Goal: Task Accomplishment & Management: Use online tool/utility

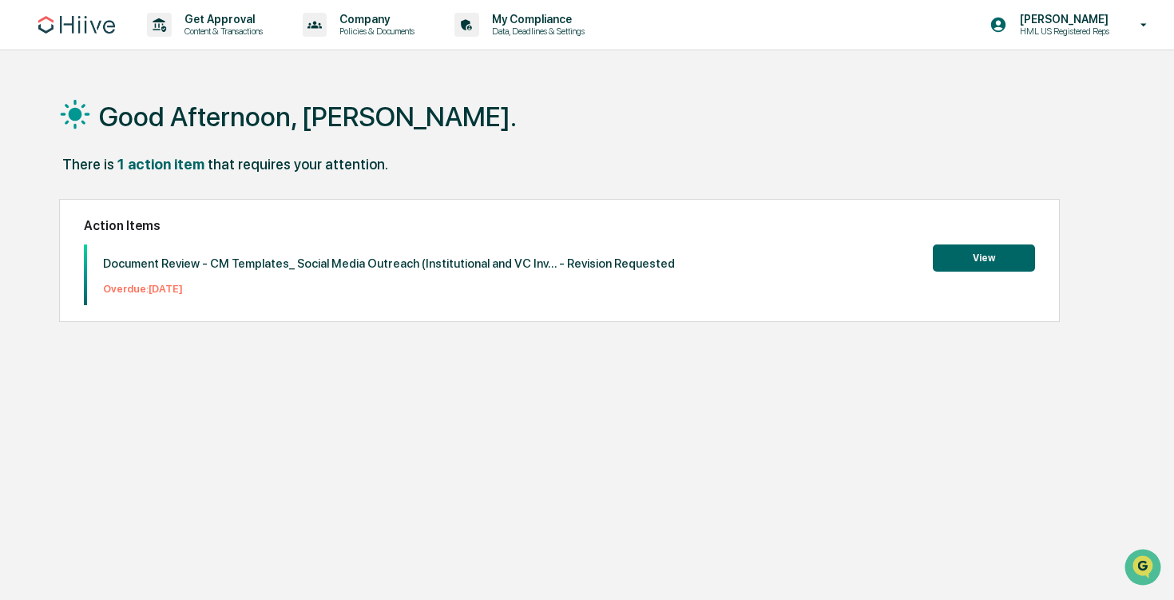
click at [975, 248] on button "View" at bounding box center [984, 257] width 102 height 27
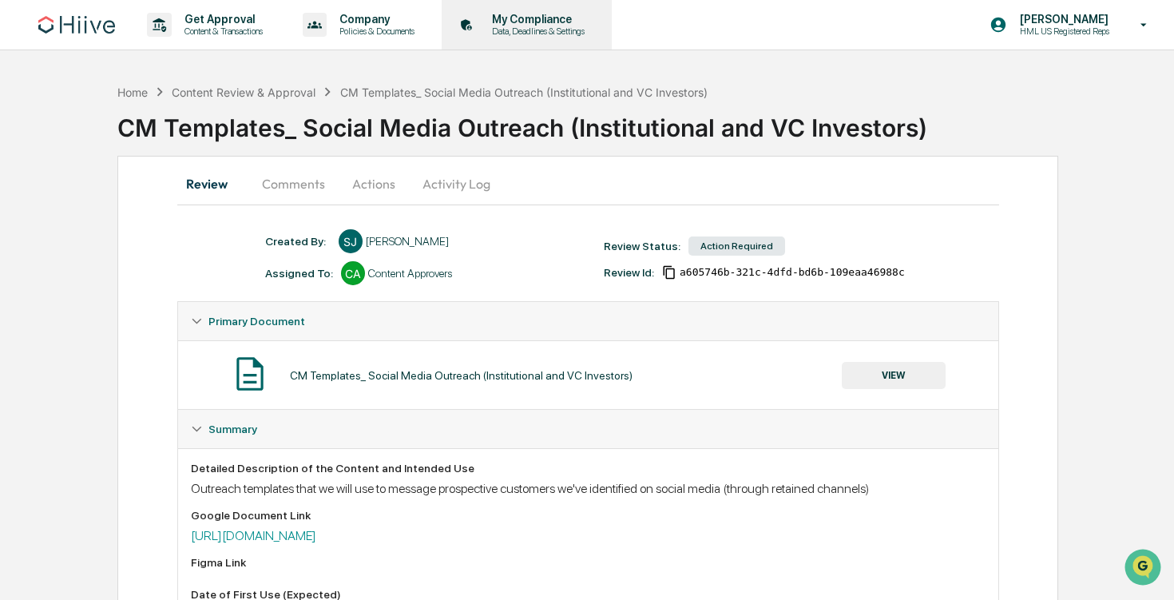
click at [571, 26] on p "Data, Deadlines & Settings" at bounding box center [535, 31] width 113 height 11
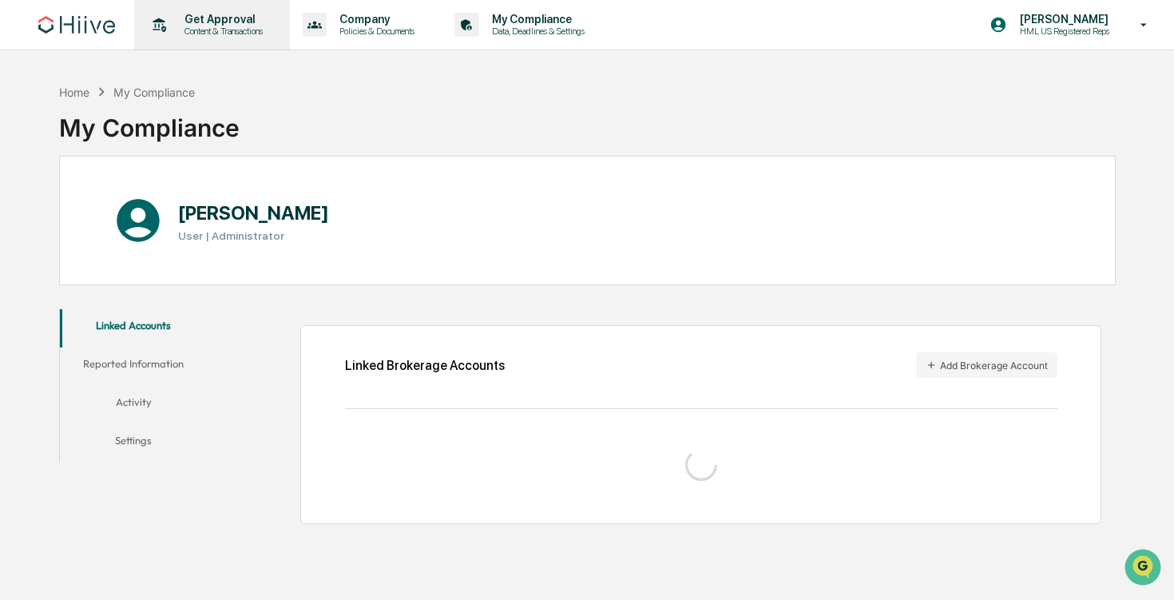
click at [224, 24] on p "Get Approval" at bounding box center [221, 19] width 99 height 13
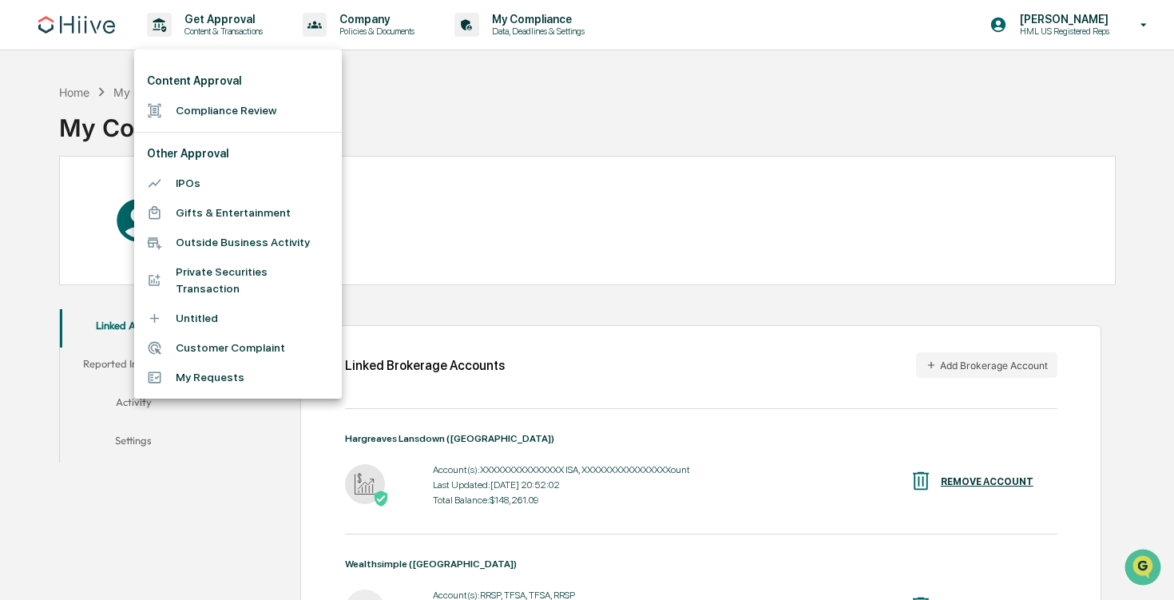
click at [288, 100] on li "Compliance Review" at bounding box center [238, 111] width 208 height 30
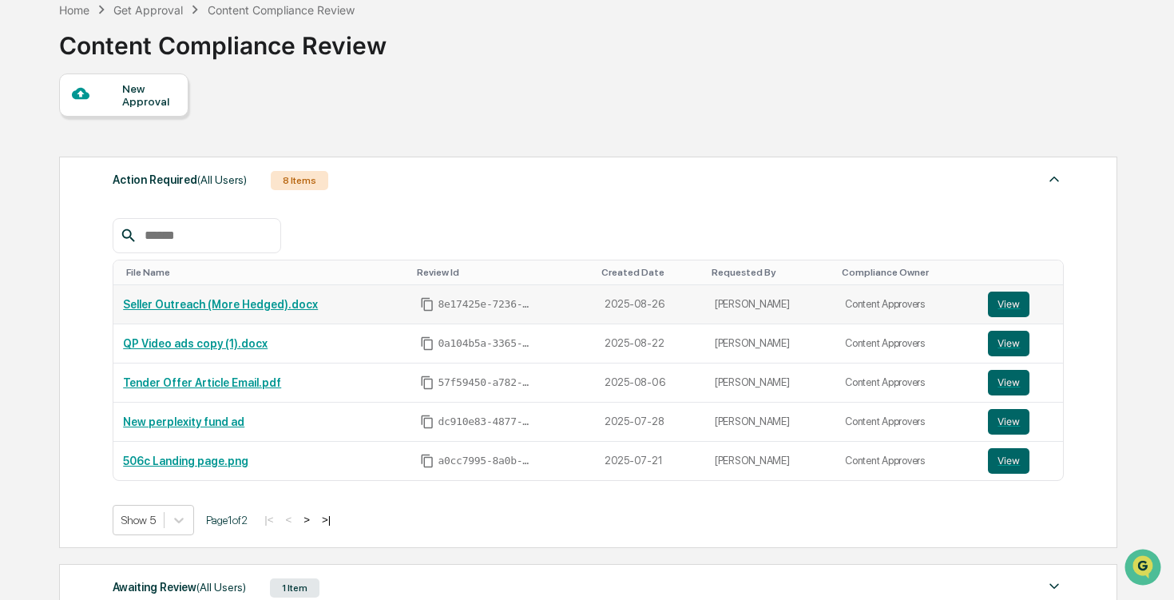
scroll to position [83, 0]
click at [314, 308] on link "Seller Outreach (More Hedged).docx" at bounding box center [220, 303] width 195 height 13
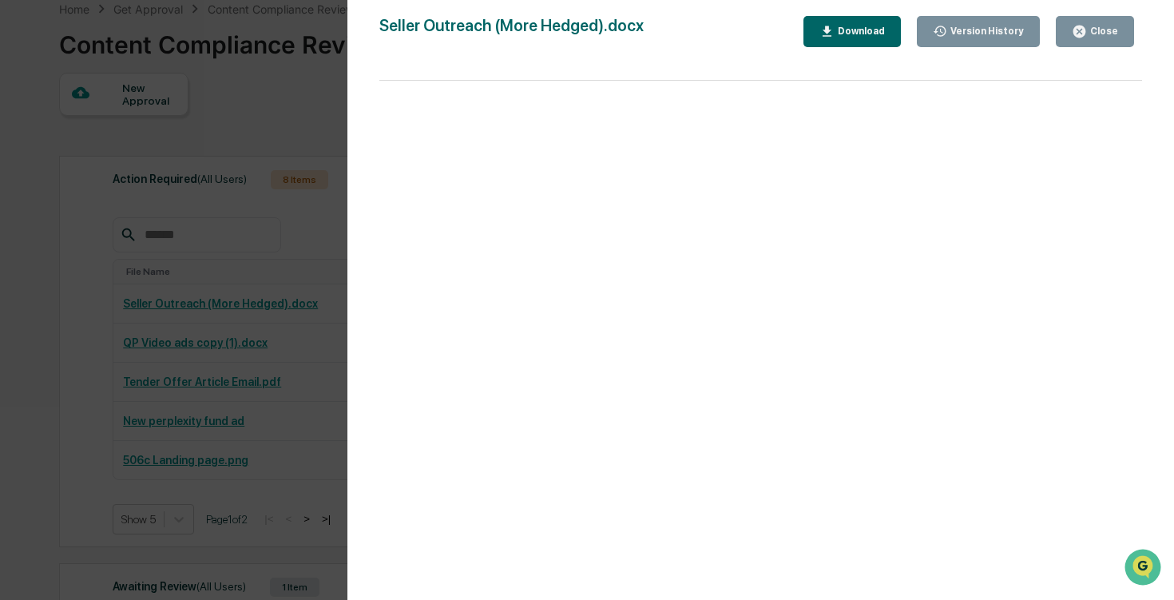
click at [1094, 43] on button "Close" at bounding box center [1095, 31] width 78 height 31
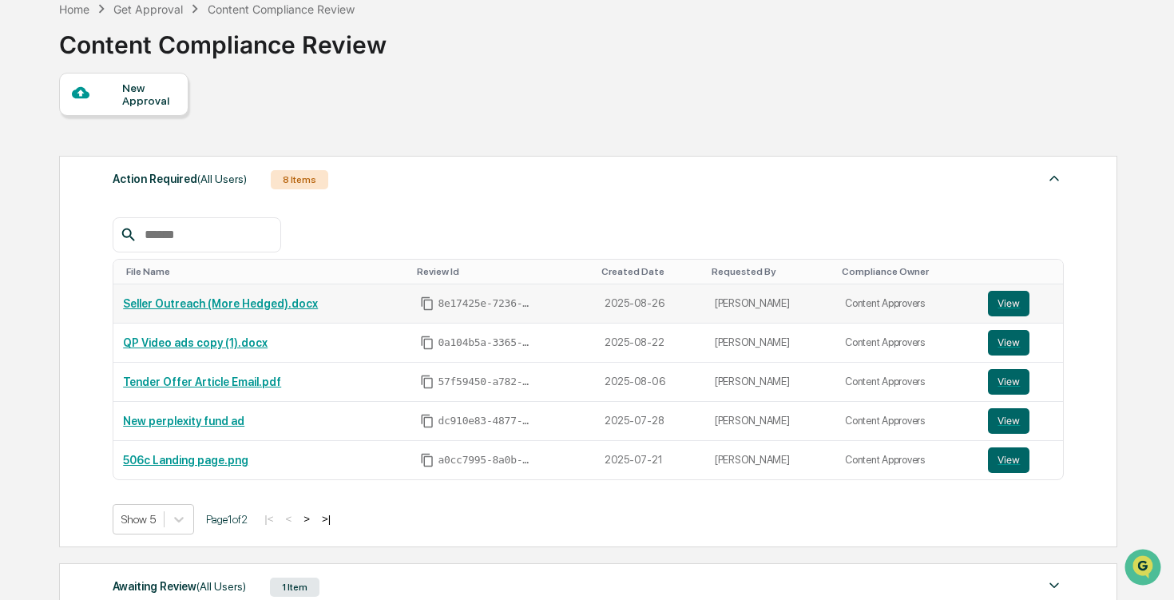
click at [313, 308] on link "Seller Outreach (More Hedged).docx" at bounding box center [220, 303] width 195 height 13
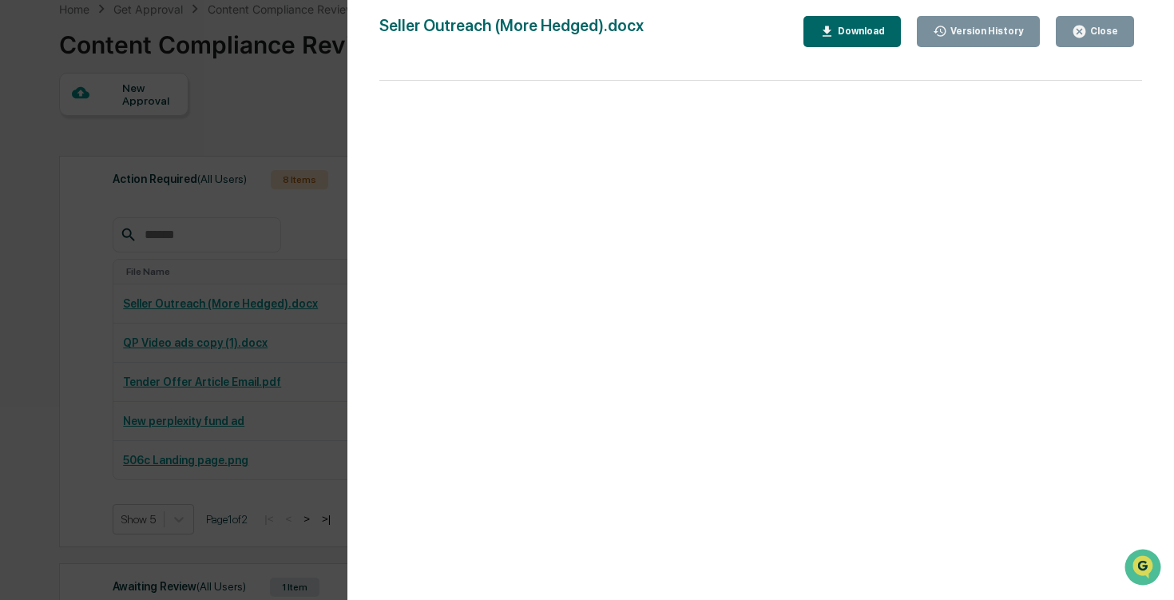
click at [1089, 27] on div "Close" at bounding box center [1102, 31] width 31 height 11
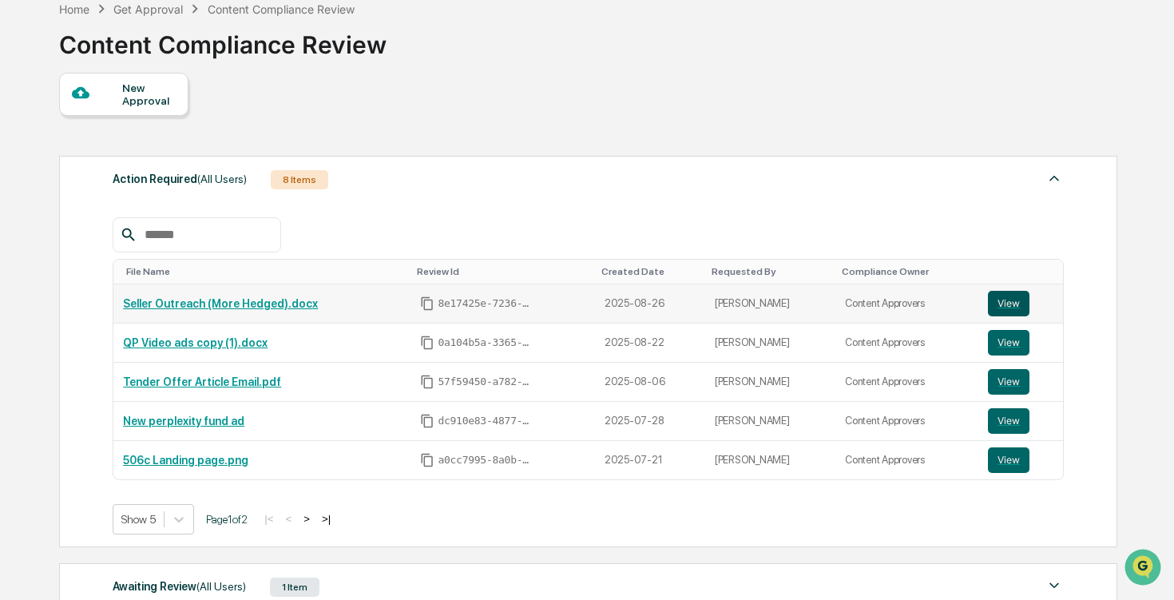
click at [1005, 304] on button "View" at bounding box center [1009, 304] width 42 height 26
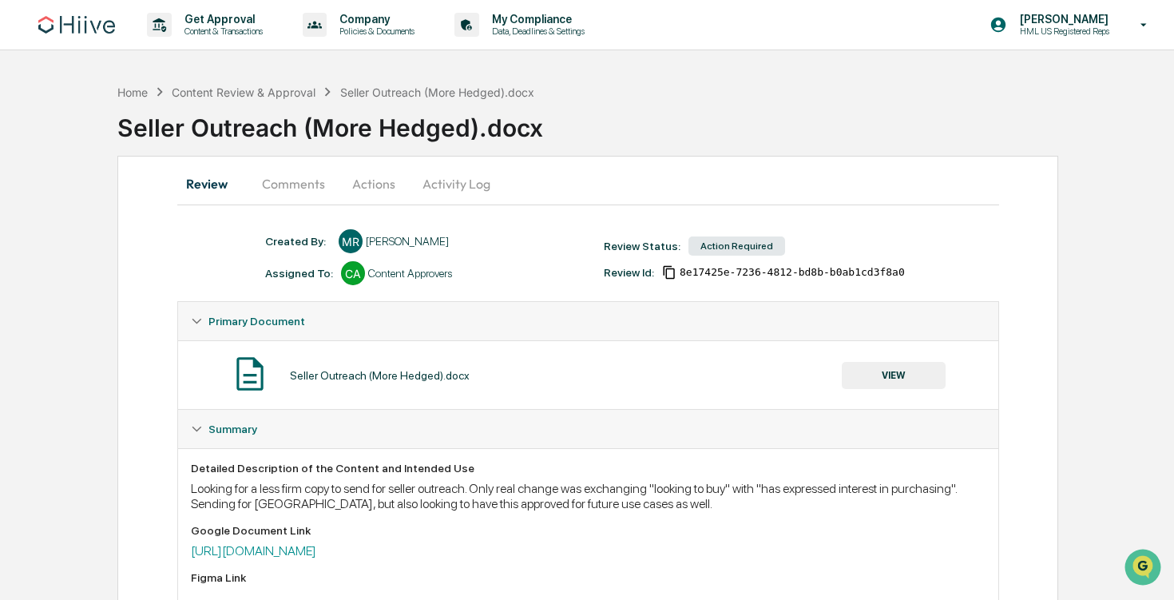
click at [388, 177] on button "Actions" at bounding box center [374, 184] width 72 height 38
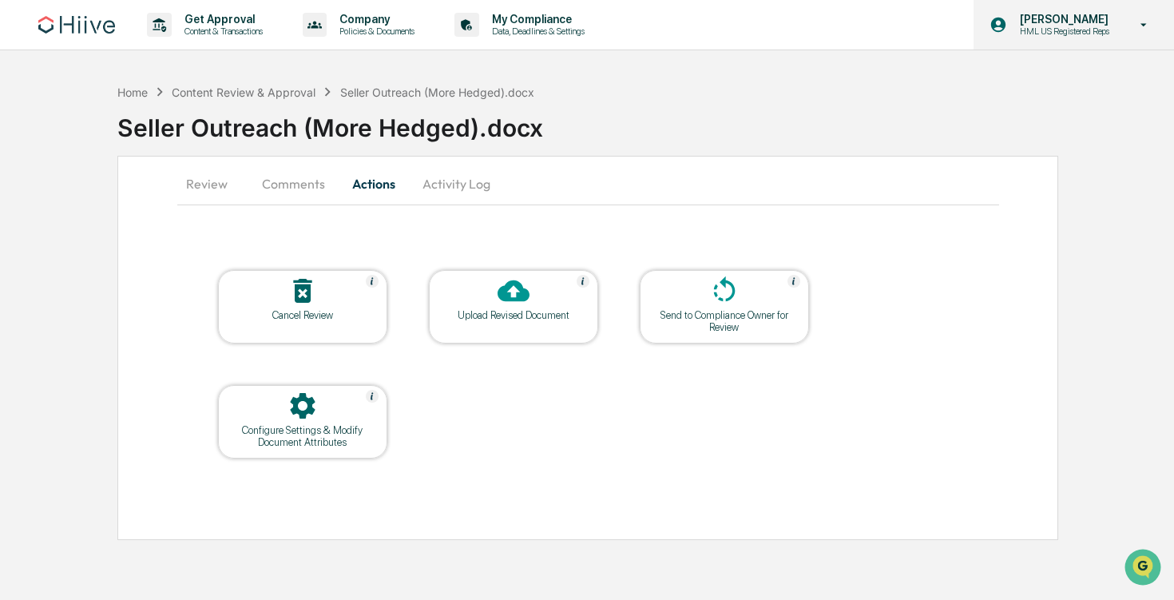
click at [1110, 38] on div "Sean Jones HML US Registered Reps" at bounding box center [1074, 25] width 200 height 50
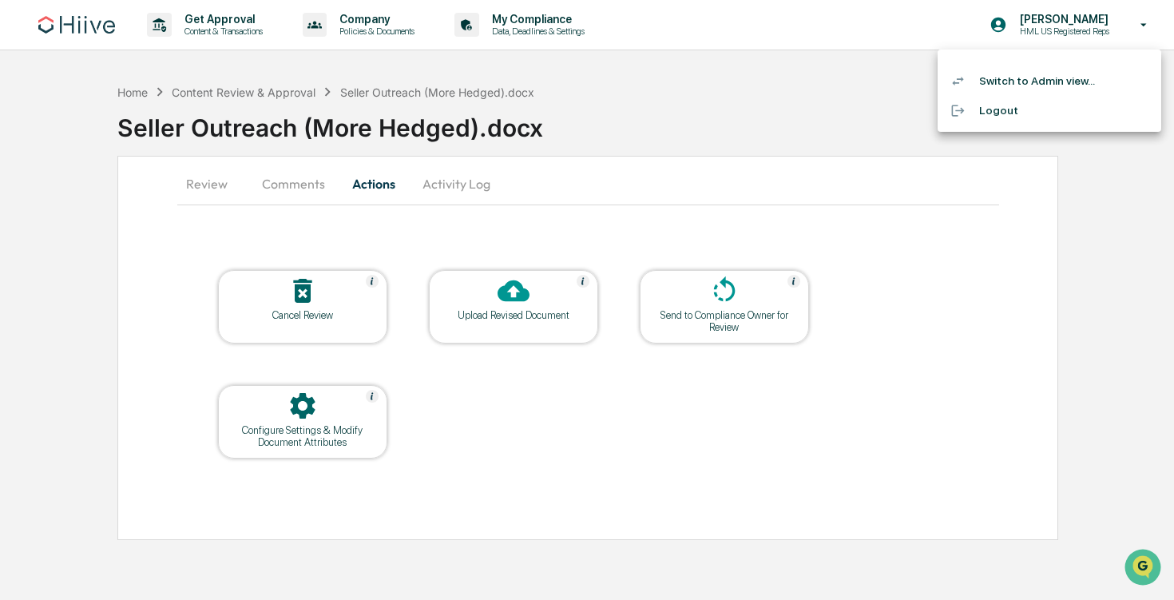
click at [1063, 76] on li "Switch to Admin view..." at bounding box center [1050, 81] width 224 height 30
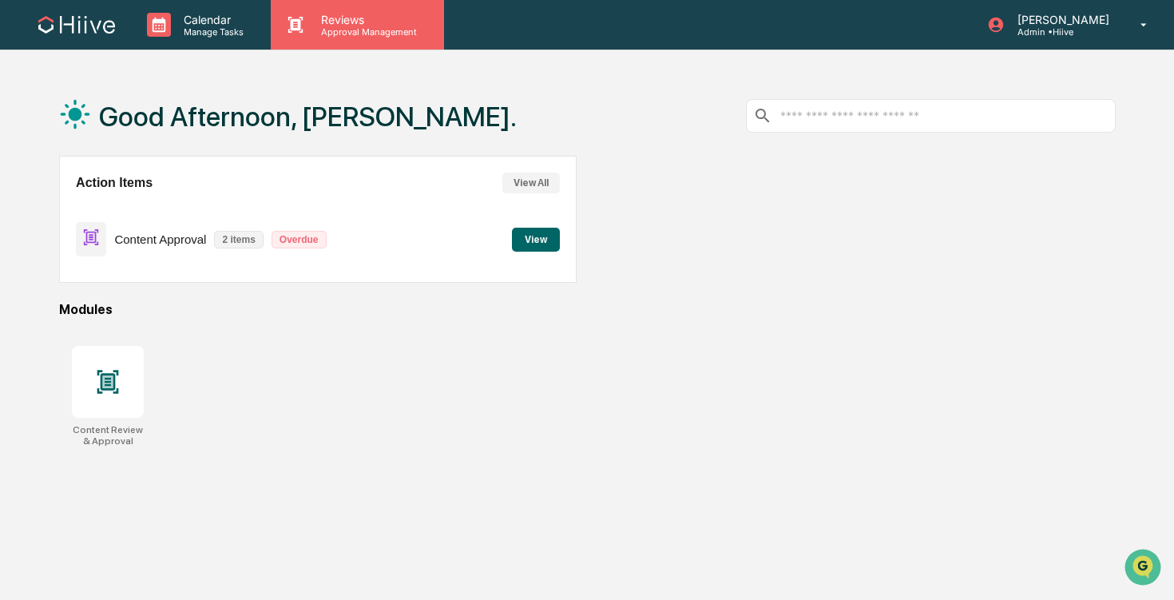
click at [367, 34] on p "Approval Management" at bounding box center [366, 31] width 117 height 11
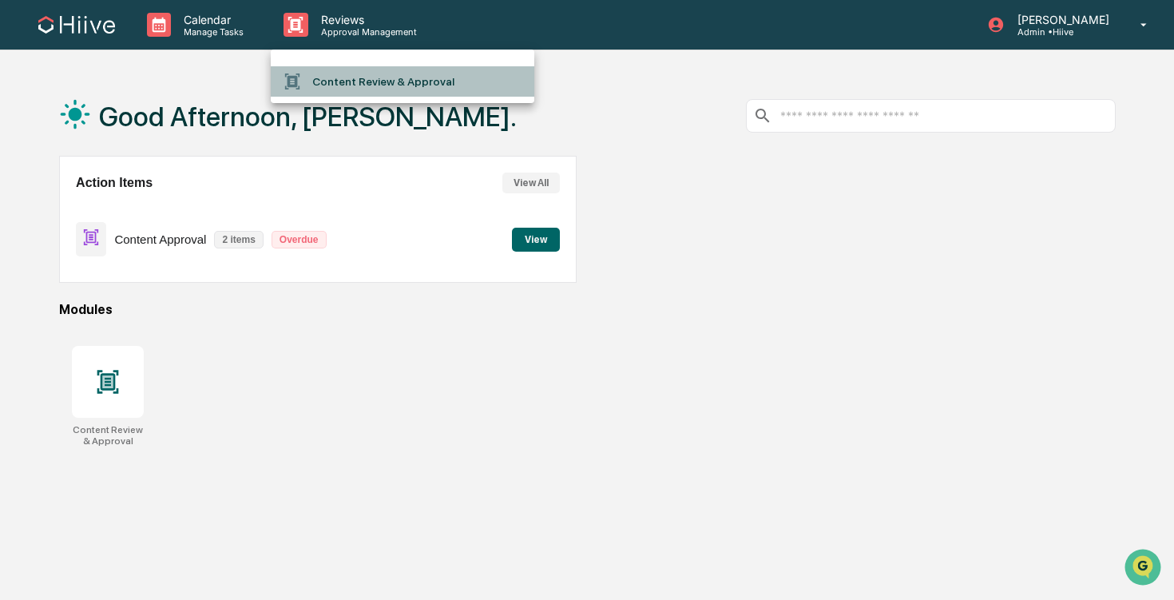
click at [379, 73] on li "Content Review & Approval" at bounding box center [403, 81] width 264 height 30
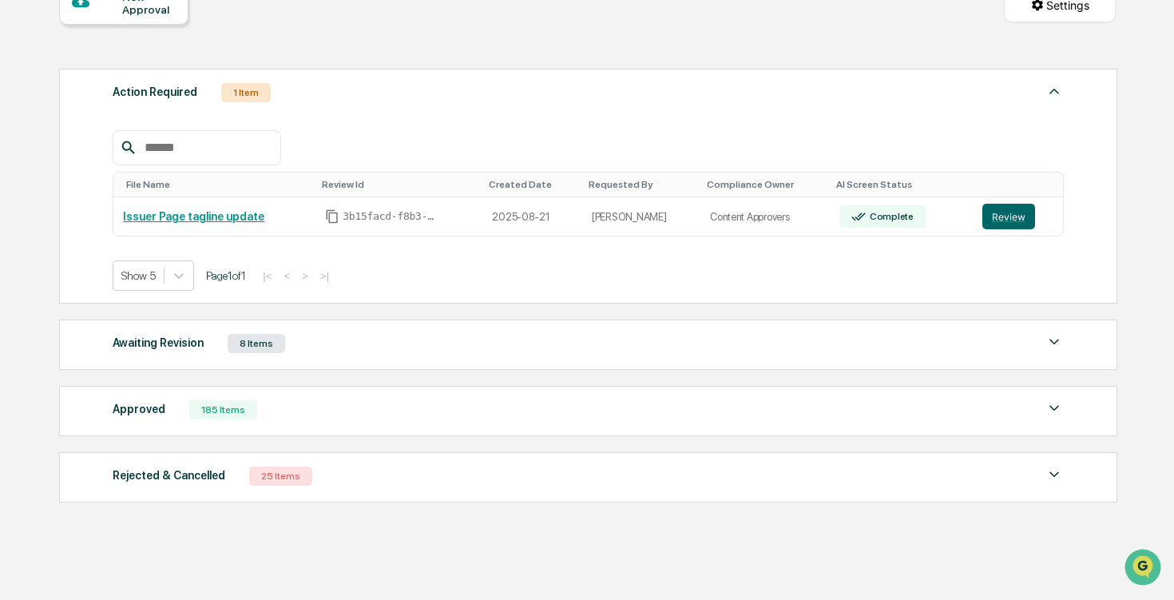
scroll to position [176, 0]
click at [602, 402] on div "Approved 185 Items" at bounding box center [588, 408] width 951 height 22
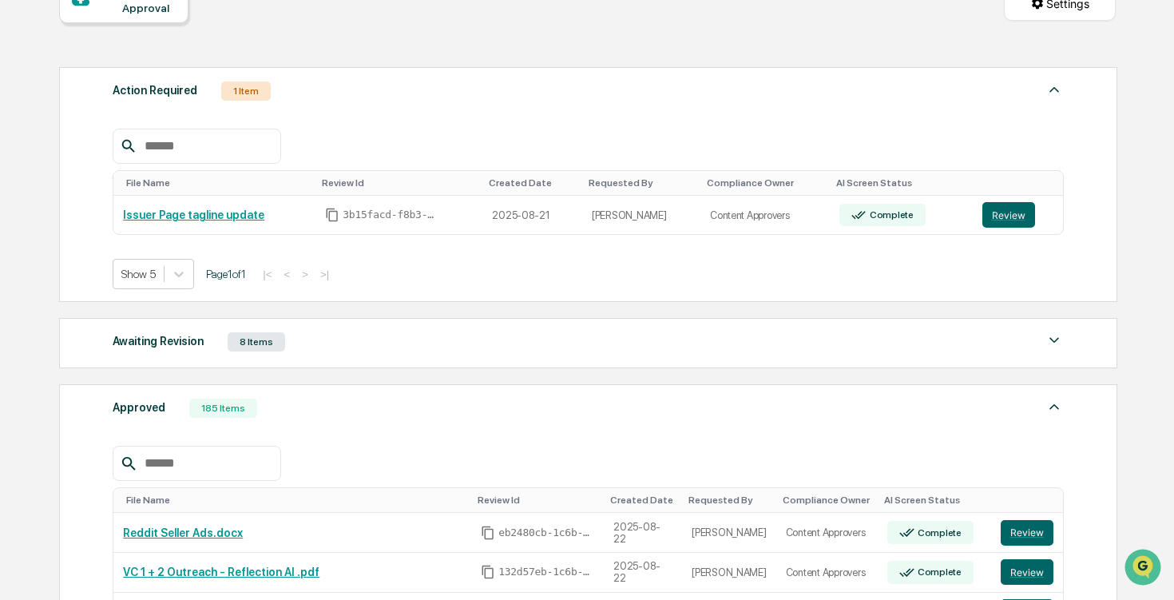
click at [605, 401] on div "Approved 185 Items" at bounding box center [588, 408] width 951 height 22
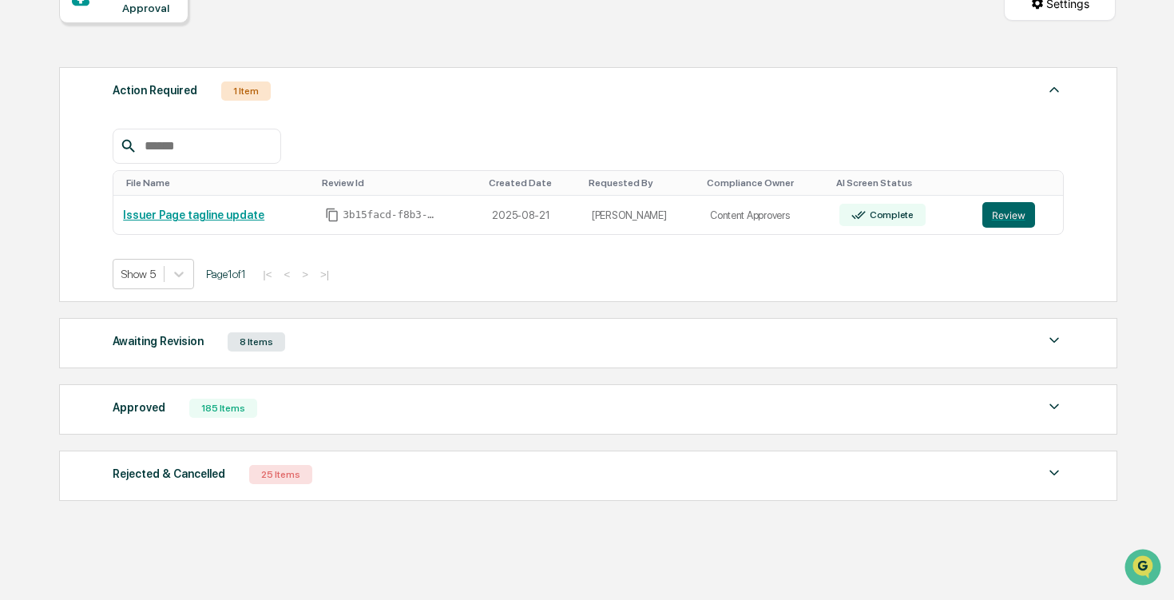
click at [605, 337] on div "Awaiting Revision 8 Items" at bounding box center [588, 342] width 951 height 22
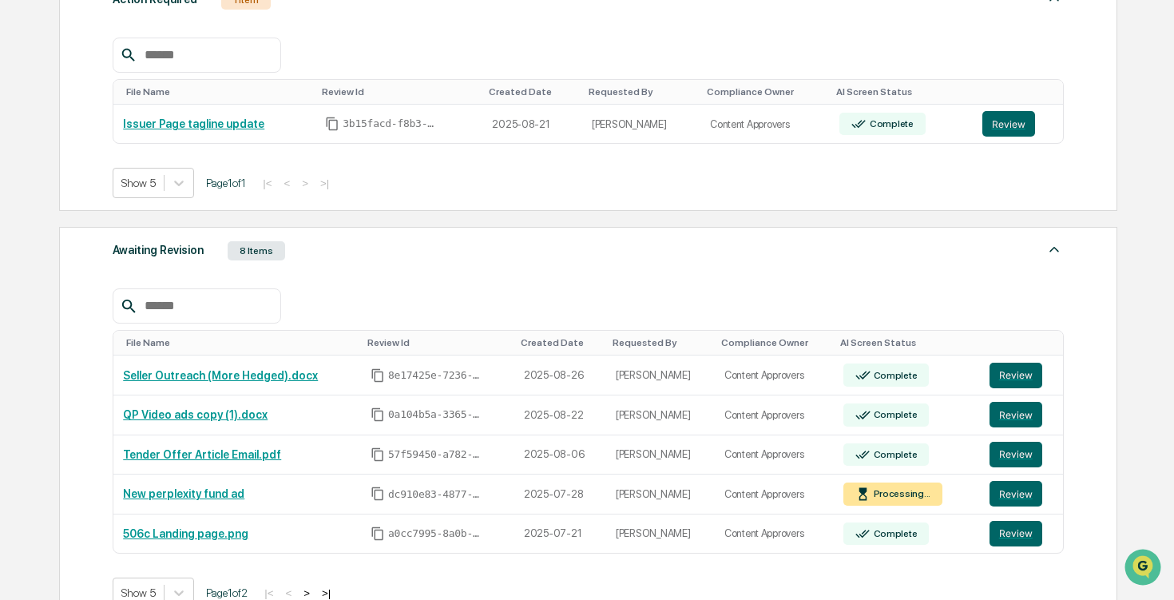
scroll to position [268, 0]
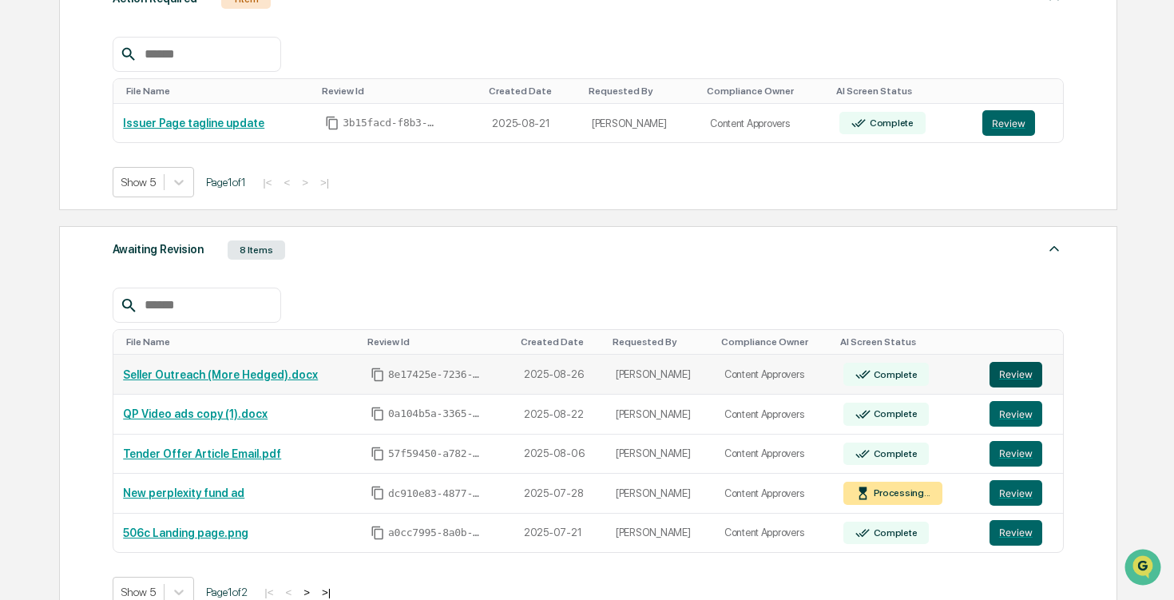
click at [1012, 375] on button "Review" at bounding box center [1016, 375] width 53 height 26
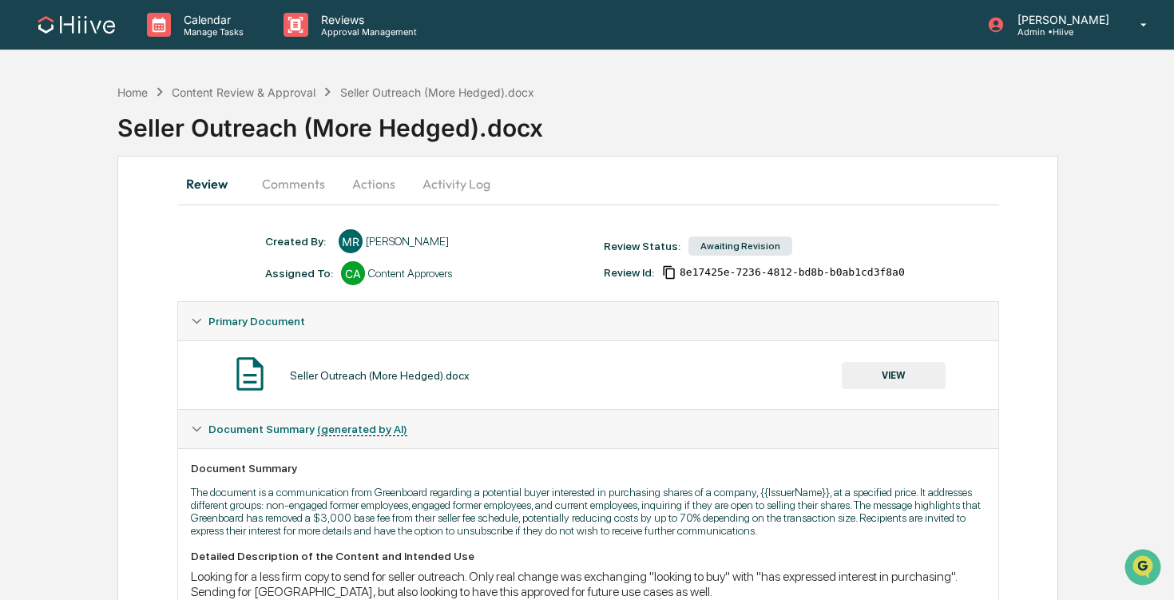
click at [369, 187] on button "Actions" at bounding box center [374, 184] width 72 height 38
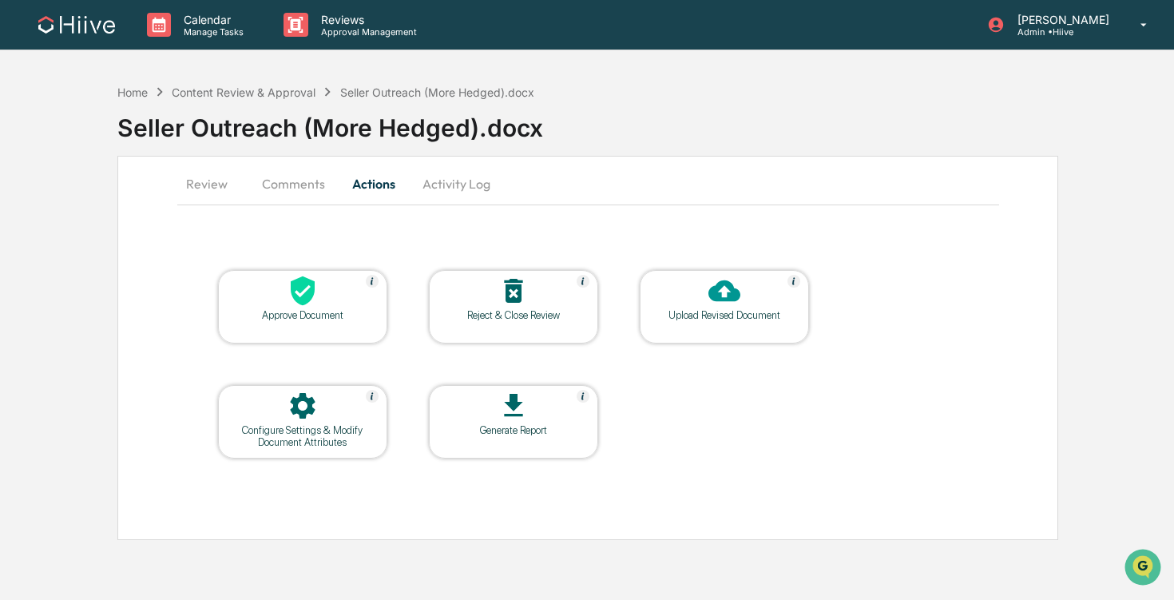
click at [335, 304] on div at bounding box center [303, 292] width 160 height 34
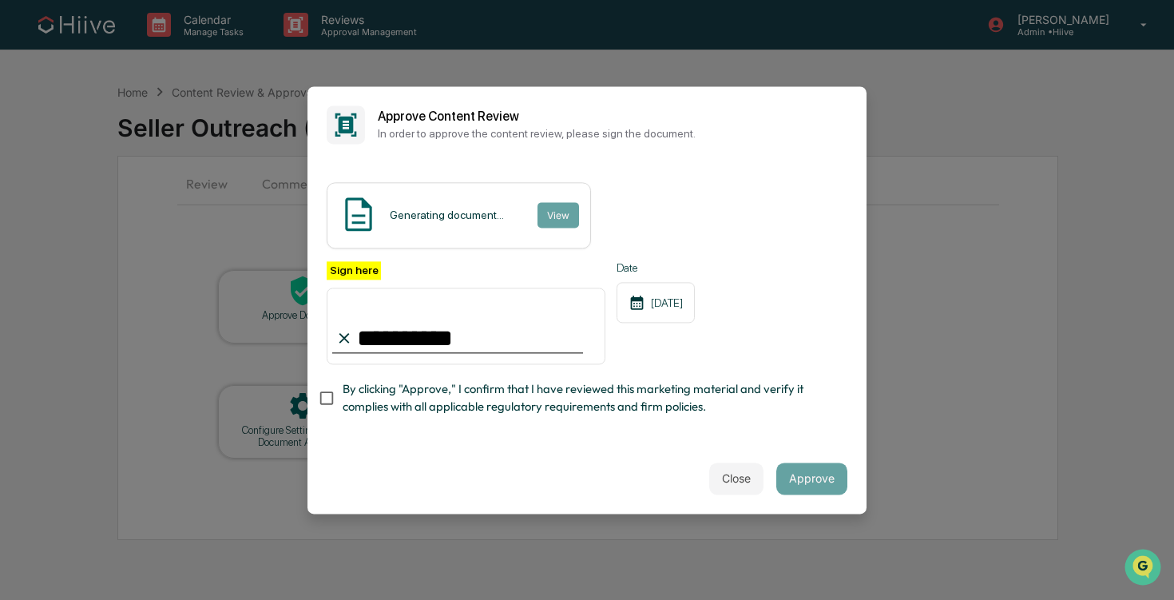
type input "**********"
click at [584, 430] on div "**********" at bounding box center [587, 303] width 559 height 280
click at [517, 395] on span "By clicking "Approve," I confirm that I have reviewed this marketing material a…" at bounding box center [589, 399] width 492 height 36
click at [820, 481] on button "Approve" at bounding box center [811, 478] width 71 height 32
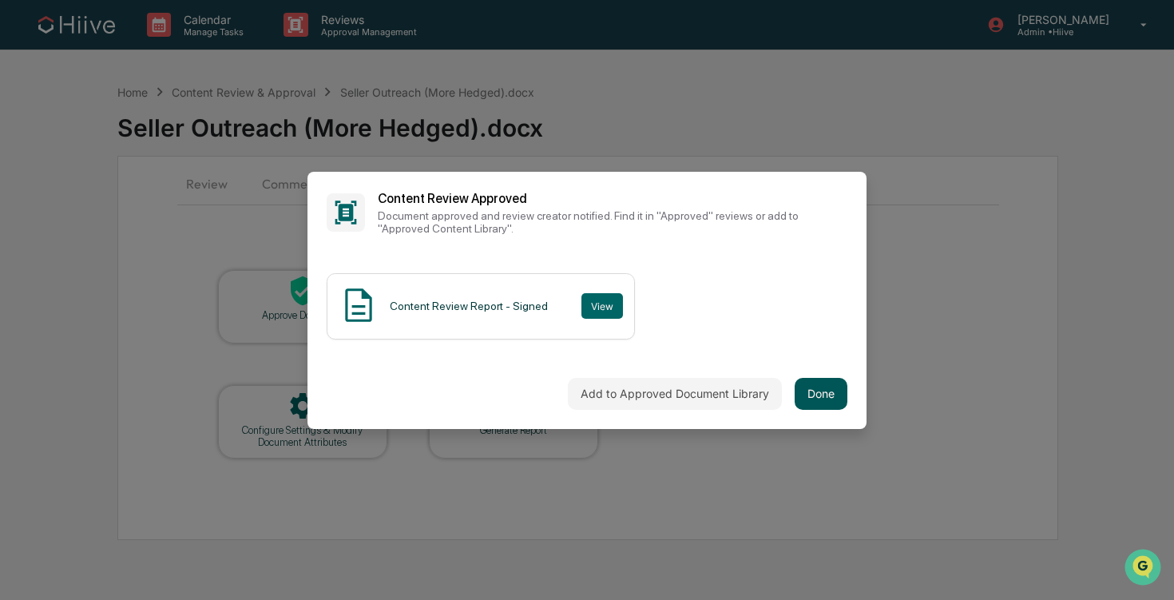
click at [829, 389] on button "Done" at bounding box center [821, 394] width 53 height 32
